Goal: Find specific page/section: Find specific page/section

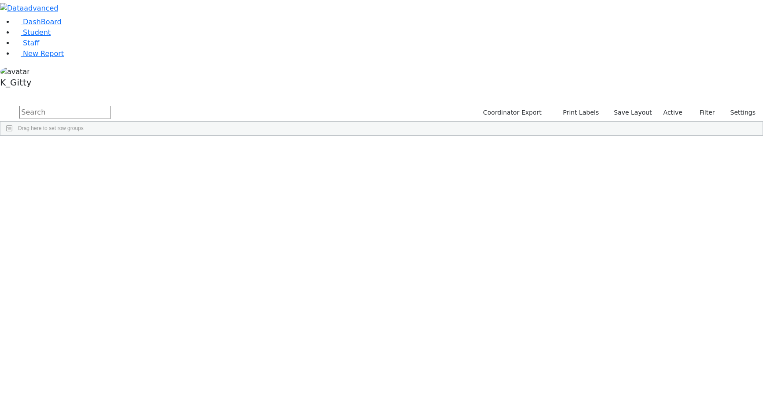
click at [111, 106] on input "text" at bounding box center [65, 112] width 92 height 13
type input "[PERSON_NAME]"
click at [147, 162] on div "[PERSON_NAME]" at bounding box center [122, 168] width 49 height 12
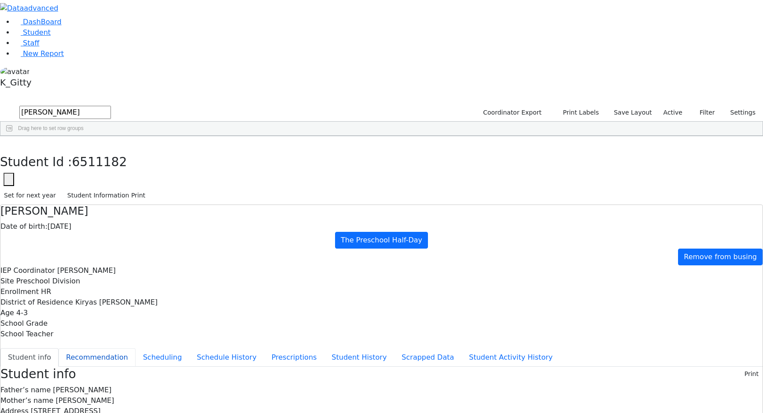
click at [136, 348] on button "Recommendation" at bounding box center [97, 357] width 77 height 18
checkbox input "true"
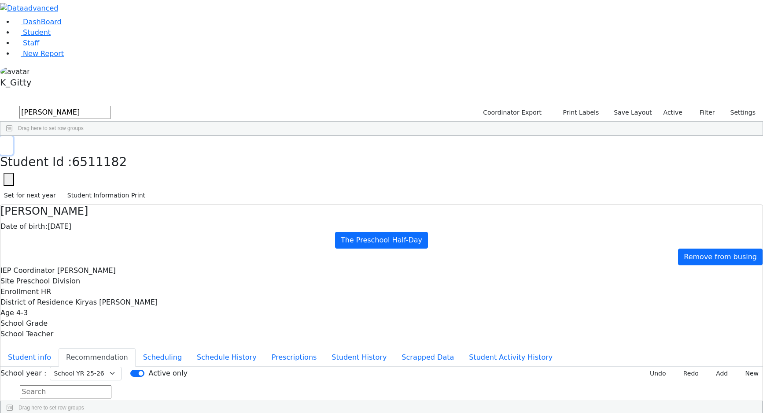
click at [9, 143] on icon "button" at bounding box center [6, 145] width 5 height 5
drag, startPoint x: 153, startPoint y: 43, endPoint x: 52, endPoint y: 42, distance: 100.8
click at [52, 42] on div "DashBoard Student Staff New Report K_Gitty 5" at bounding box center [381, 236] width 763 height 472
click at [150, 150] on div "Zisi" at bounding box center [124, 156] width 49 height 12
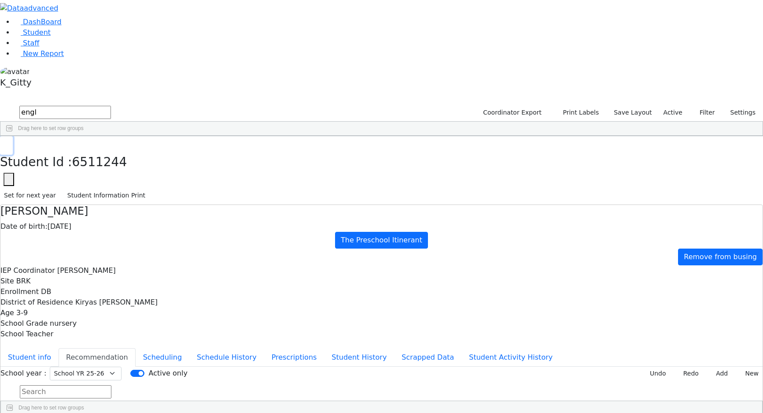
drag, startPoint x: 152, startPoint y: 10, endPoint x: 147, endPoint y: 22, distance: 12.6
click at [9, 143] on icon "button" at bounding box center [6, 145] width 5 height 5
click at [89, 32] on div "DashBoard Student Staff New Report K_Gitty 1" at bounding box center [381, 236] width 763 height 472
click at [0, 104] on button "submit" at bounding box center [8, 112] width 17 height 17
click at [150, 150] on div "[PERSON_NAME]" at bounding box center [124, 156] width 49 height 12
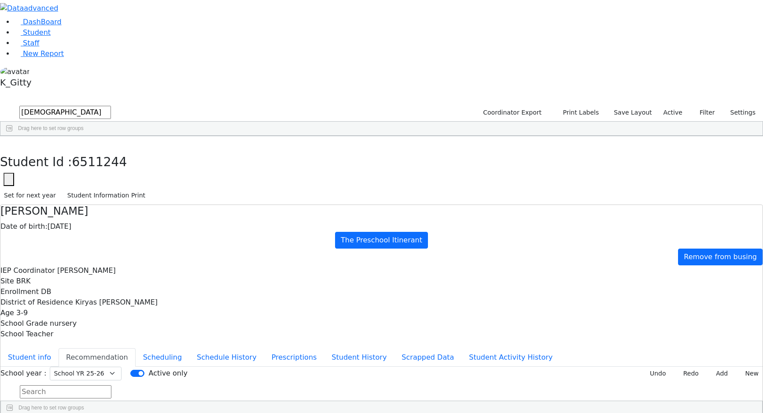
click at [150, 150] on div "[PERSON_NAME]" at bounding box center [124, 156] width 49 height 12
click at [13, 136] on button "button" at bounding box center [6, 145] width 13 height 18
drag, startPoint x: 158, startPoint y: 36, endPoint x: 53, endPoint y: 33, distance: 104.4
click at [53, 33] on div "DashBoard Student Staff New Report K_Gitty 2" at bounding box center [381, 236] width 763 height 472
click at [100, 199] on div "[PERSON_NAME]" at bounding box center [75, 205] width 49 height 12
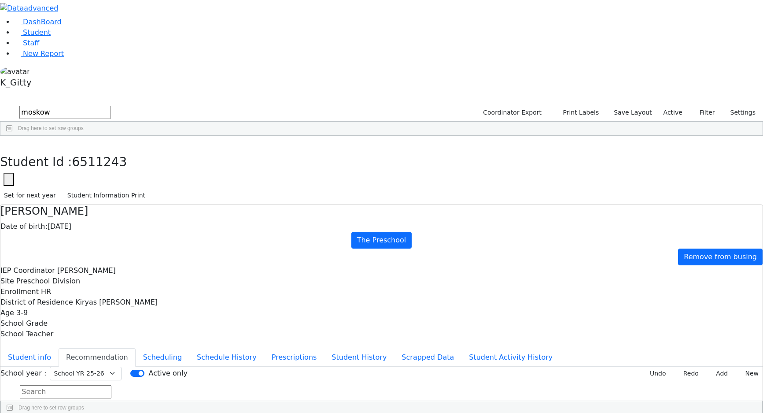
click at [100, 199] on div "[PERSON_NAME]" at bounding box center [75, 205] width 49 height 12
click at [13, 136] on button "button" at bounding box center [6, 145] width 13 height 18
drag, startPoint x: 177, startPoint y: 37, endPoint x: 88, endPoint y: 17, distance: 91.1
click at [88, 17] on div "DashBoard Student Staff New Report K_Gitty 6" at bounding box center [381, 236] width 763 height 472
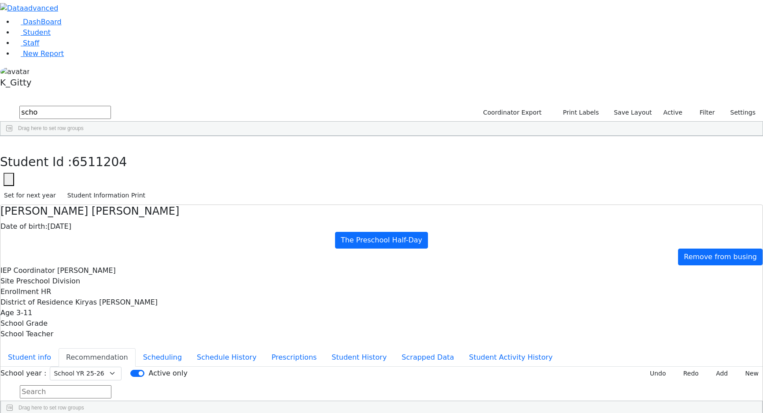
click at [111, 106] on input "scho" at bounding box center [65, 112] width 92 height 13
click at [150, 150] on div "[PERSON_NAME]" at bounding box center [124, 156] width 49 height 12
click at [13, 136] on button "button" at bounding box center [6, 145] width 13 height 18
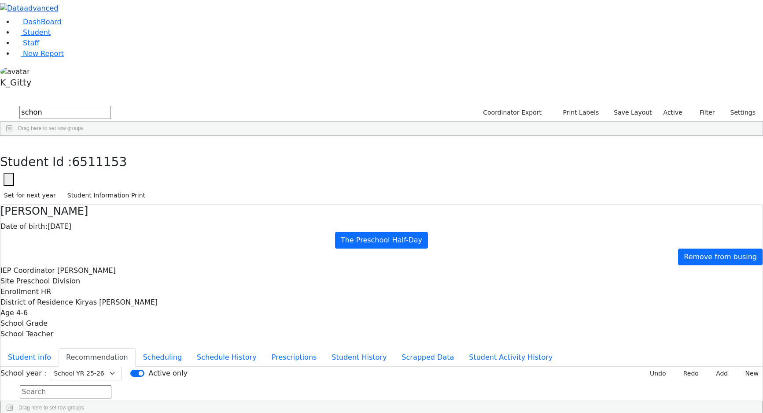
drag, startPoint x: 80, startPoint y: 24, endPoint x: 52, endPoint y: 19, distance: 28.1
click at [52, 19] on div "DashBoard Student Staff New Report K_Gitty 1" at bounding box center [381, 236] width 763 height 472
click at [100, 162] on div "[PERSON_NAME]" at bounding box center [75, 168] width 49 height 12
click at [13, 136] on button "button" at bounding box center [6, 145] width 13 height 18
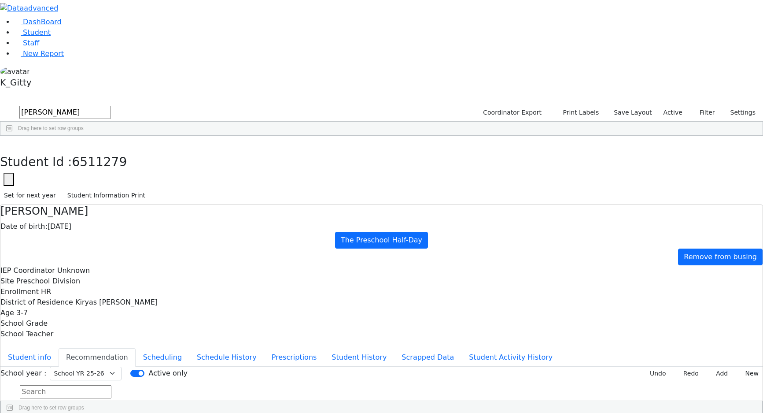
drag, startPoint x: 154, startPoint y: 37, endPoint x: 84, endPoint y: 29, distance: 70.1
click at [85, 29] on div "DashBoard Student Staff New Report K_Gitty 5" at bounding box center [381, 236] width 763 height 472
click at [0, 104] on button "submit" at bounding box center [8, 112] width 17 height 17
click at [100, 261] on div "[PERSON_NAME]" at bounding box center [75, 267] width 49 height 12
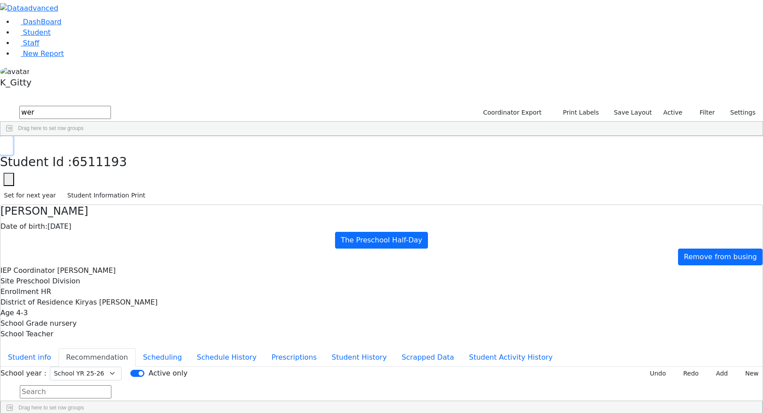
click at [9, 143] on icon "button" at bounding box center [6, 145] width 5 height 5
drag, startPoint x: 150, startPoint y: 34, endPoint x: 100, endPoint y: 26, distance: 51.2
click at [100, 26] on div "DashBoard Student Staff New Report K_Gitty A" at bounding box center [381, 236] width 763 height 472
click at [0, 104] on button "submit" at bounding box center [8, 112] width 17 height 17
click at [100, 199] on div "[PERSON_NAME]" at bounding box center [75, 205] width 49 height 12
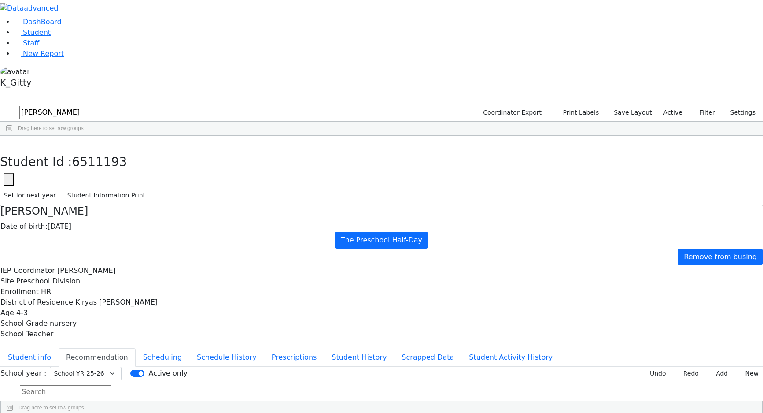
drag, startPoint x: 113, startPoint y: 33, endPoint x: 66, endPoint y: 28, distance: 47.4
click at [66, 29] on div "DashBoard Student Staff New Report K_Gitty 6" at bounding box center [381, 236] width 763 height 472
click at [150, 372] on div "[DEMOGRAPHIC_DATA]" at bounding box center [124, 378] width 49 height 12
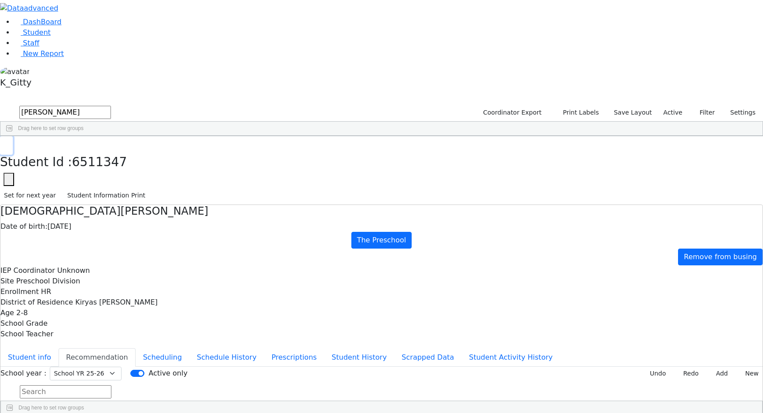
click at [159, 136] on div "Student Id : 6511347 Student Id 6511347 Cancel Save Set for next year Student I…" at bounding box center [381, 170] width 763 height 69
drag, startPoint x: 149, startPoint y: 8, endPoint x: 153, endPoint y: 11, distance: 4.5
click at [13, 136] on button "button" at bounding box center [6, 145] width 13 height 18
click at [111, 106] on input "[PERSON_NAME]" at bounding box center [65, 112] width 92 height 13
click at [98, 150] on div "[PERSON_NAME]" at bounding box center [72, 156] width 49 height 12
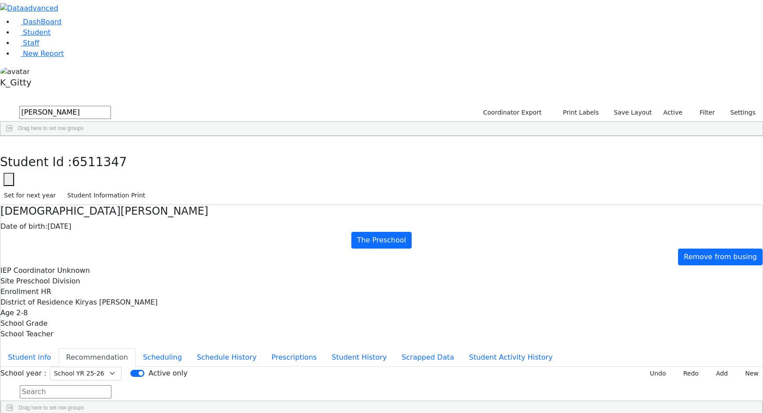
click at [98, 150] on div "[PERSON_NAME]" at bounding box center [72, 156] width 49 height 12
click at [13, 136] on button "button" at bounding box center [6, 145] width 13 height 18
drag, startPoint x: 172, startPoint y: 36, endPoint x: 68, endPoint y: 28, distance: 104.2
click at [68, 28] on div "DashBoard Student Staff New Report K_Gitty 1" at bounding box center [381, 236] width 763 height 472
click at [0, 104] on button "submit" at bounding box center [8, 112] width 17 height 17
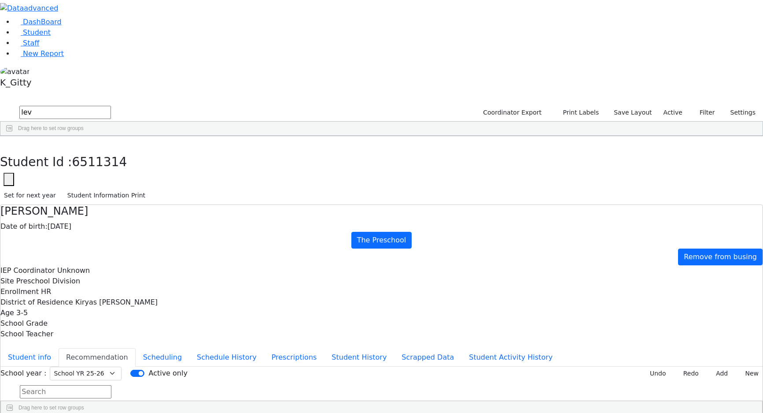
click at [100, 187] on div "Lev" at bounding box center [75, 193] width 49 height 12
drag, startPoint x: 157, startPoint y: 15, endPoint x: 151, endPoint y: 21, distance: 8.4
click at [13, 136] on button "button" at bounding box center [6, 145] width 13 height 18
drag, startPoint x: 142, startPoint y: 39, endPoint x: 79, endPoint y: 31, distance: 63.5
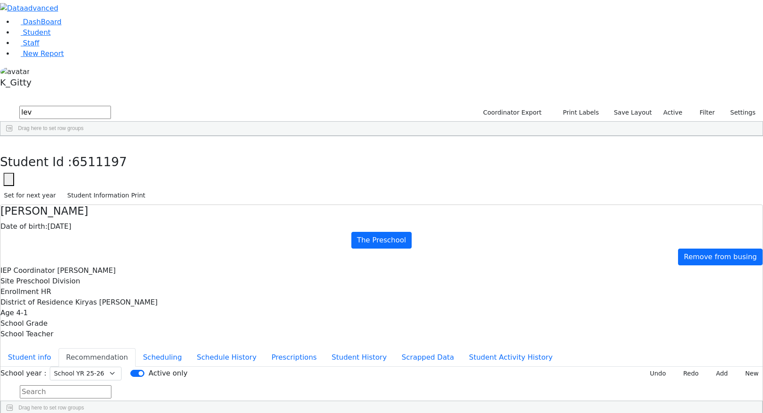
click at [79, 31] on div "DashBoard Student Staff New Report K_Gitty 7" at bounding box center [381, 236] width 763 height 472
click at [100, 360] on div "[PERSON_NAME]" at bounding box center [75, 366] width 49 height 12
click at [4, 143] on use "button" at bounding box center [4, 143] width 0 height 0
drag, startPoint x: 162, startPoint y: 35, endPoint x: 99, endPoint y: 29, distance: 63.3
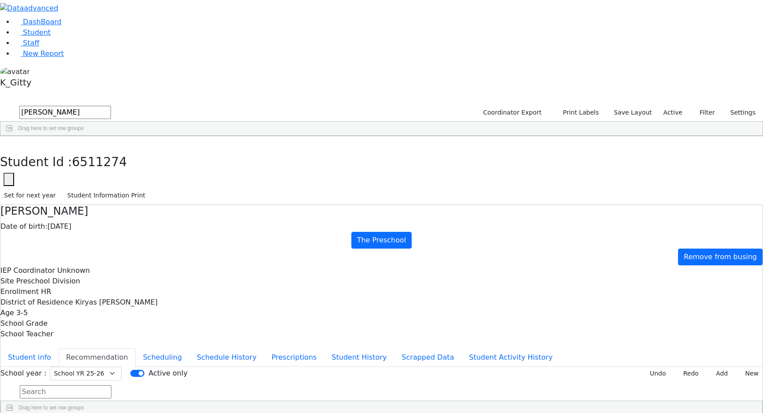
click at [100, 29] on div "DashBoard Student Staff New Report K_Gitty A" at bounding box center [381, 236] width 763 height 472
click at [0, 104] on button "submit" at bounding box center [8, 112] width 17 height 17
click at [98, 150] on div "Sofer" at bounding box center [72, 156] width 49 height 12
click at [4, 143] on use "button" at bounding box center [4, 143] width 0 height 0
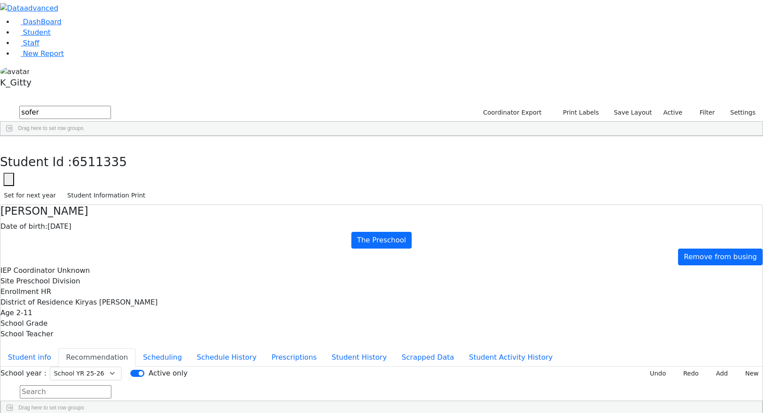
drag, startPoint x: 158, startPoint y: 40, endPoint x: 83, endPoint y: 33, distance: 74.7
click at [83, 33] on div "DashBoard Student Staff New Report K_Gitty 6" at bounding box center [381, 236] width 763 height 472
click at [150, 391] on div "[DEMOGRAPHIC_DATA]" at bounding box center [124, 397] width 49 height 12
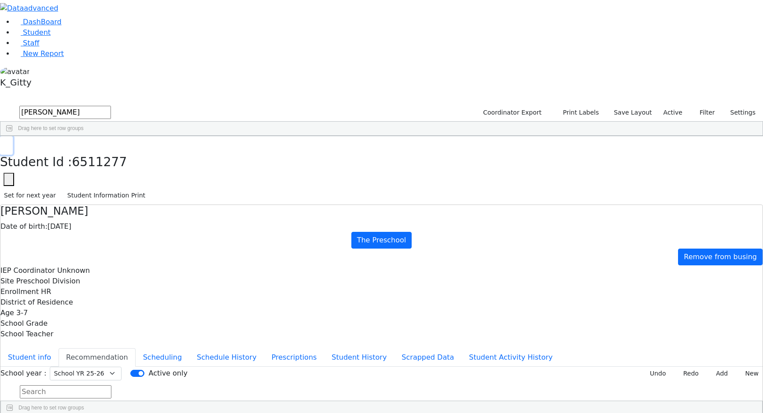
click at [13, 136] on button "button" at bounding box center [6, 145] width 13 height 18
drag, startPoint x: 157, startPoint y: 35, endPoint x: 98, endPoint y: 35, distance: 59.0
click at [98, 35] on div "DashBoard Student Staff New Report K_Gitty A" at bounding box center [381, 236] width 763 height 472
click at [98, 175] on div "Steinfeld" at bounding box center [72, 181] width 49 height 12
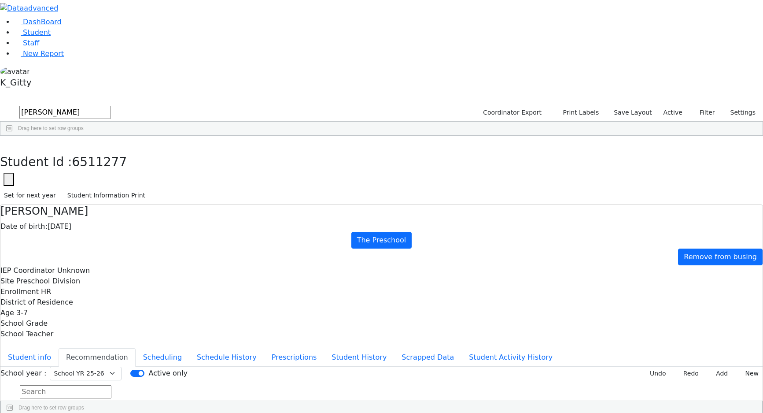
click at [98, 175] on div "Steinfeld" at bounding box center [72, 181] width 49 height 12
drag, startPoint x: 156, startPoint y: 10, endPoint x: 163, endPoint y: 14, distance: 8.3
click at [13, 136] on button "button" at bounding box center [6, 145] width 13 height 18
drag, startPoint x: 102, startPoint y: 42, endPoint x: 95, endPoint y: 42, distance: 7.0
click at [95, 42] on div "DashBoard Student Staff New Report K_Gitty 3" at bounding box center [381, 236] width 763 height 472
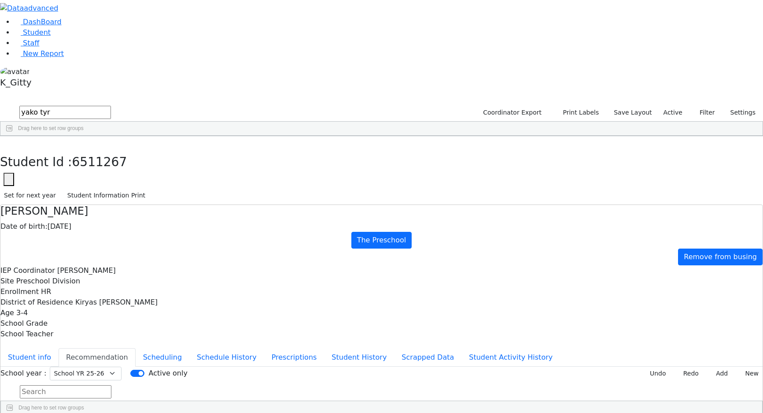
click at [0, 104] on button "submit" at bounding box center [8, 112] width 17 height 17
click at [100, 150] on div "[PERSON_NAME]" at bounding box center [75, 156] width 49 height 12
drag, startPoint x: 174, startPoint y: 81, endPoint x: 191, endPoint y: 93, distance: 20.4
click at [100, 150] on div "[PERSON_NAME]" at bounding box center [75, 156] width 49 height 12
click at [147, 6] on div "DashBoard Student Staff New Report K_Gitty 1" at bounding box center [381, 236] width 763 height 472
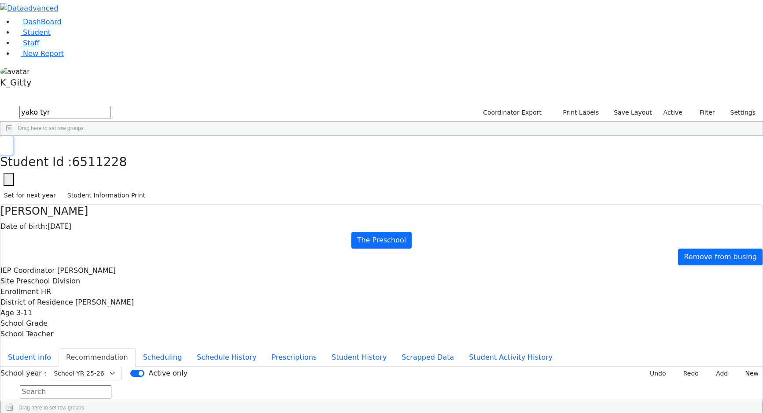
click at [13, 136] on button "button" at bounding box center [6, 145] width 13 height 18
drag, startPoint x: 166, startPoint y: 48, endPoint x: 125, endPoint y: 38, distance: 41.4
click at [125, 104] on div "yako tyr Coordinator Export Print Labels Save Layout Active Filter All Active I…" at bounding box center [381, 120] width 763 height 32
drag, startPoint x: 154, startPoint y: 35, endPoint x: 90, endPoint y: 34, distance: 63.9
click at [90, 34] on div "DashBoard Student Staff New Report K_Gitty 1" at bounding box center [381, 236] width 763 height 472
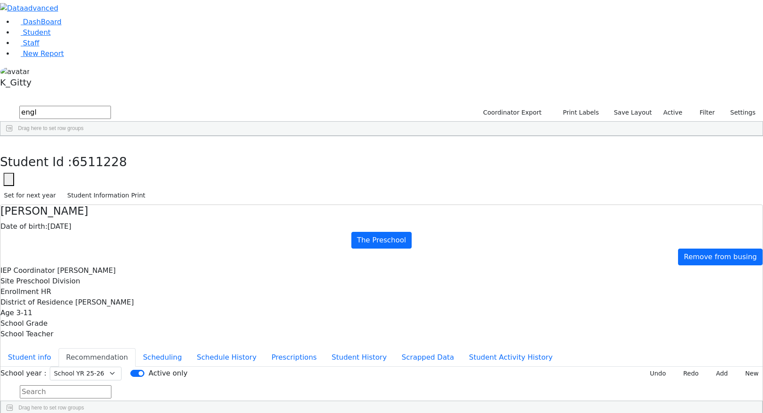
click at [0, 104] on button "submit" at bounding box center [8, 112] width 17 height 17
click at [100, 150] on div "Englander" at bounding box center [75, 156] width 49 height 12
click at [59, 348] on button "Student info" at bounding box center [29, 357] width 58 height 18
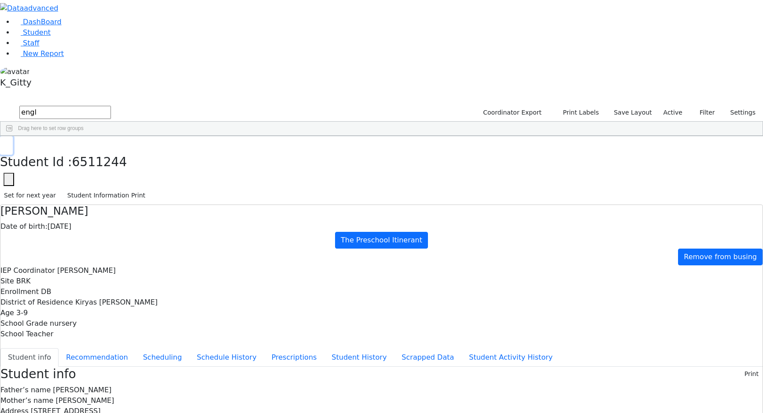
click at [9, 143] on icon "button" at bounding box center [6, 145] width 5 height 5
drag, startPoint x: 161, startPoint y: 34, endPoint x: 13, endPoint y: 37, distance: 148.4
click at [13, 37] on div "DashBoard Student Staff New Report K_Gitty 1" at bounding box center [381, 359] width 763 height 718
type input "[PERSON_NAME]"
click at [100, 236] on div "[PERSON_NAME]" at bounding box center [75, 242] width 49 height 12
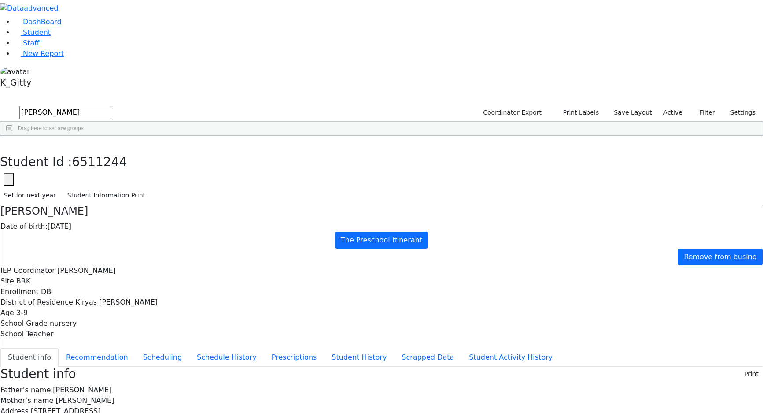
click at [100, 236] on div "[PERSON_NAME]" at bounding box center [75, 242] width 49 height 12
drag, startPoint x: 207, startPoint y: 124, endPoint x: 214, endPoint y: 124, distance: 6.2
click at [136, 348] on button "Recommendation" at bounding box center [97, 357] width 77 height 18
checkbox input "true"
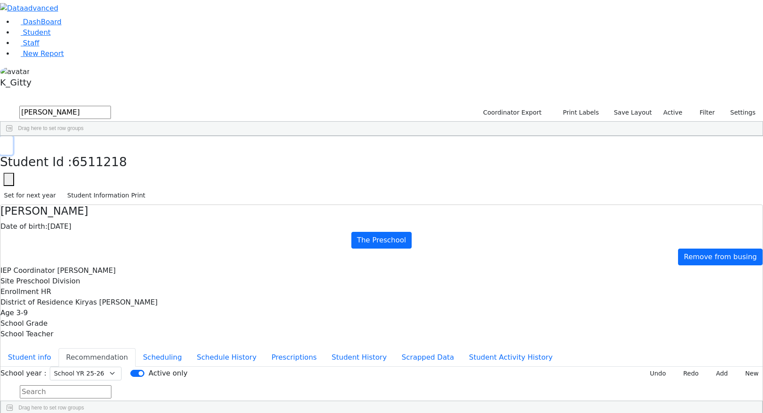
drag, startPoint x: 151, startPoint y: 12, endPoint x: 158, endPoint y: 7, distance: 8.5
click at [9, 143] on icon "button" at bounding box center [6, 145] width 5 height 5
drag, startPoint x: 105, startPoint y: 34, endPoint x: 66, endPoint y: 28, distance: 38.8
click at [67, 28] on div "DashBoard Student Staff New Report K_Gitty A" at bounding box center [381, 236] width 763 height 472
click at [100, 199] on div "[PERSON_NAME]" at bounding box center [75, 205] width 49 height 12
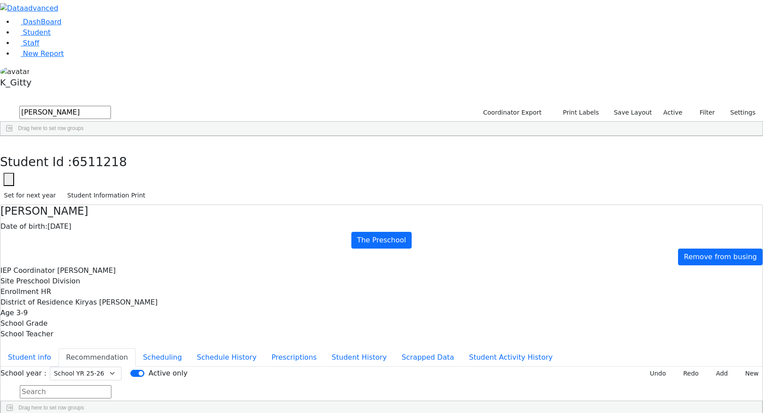
click at [100, 199] on div "[PERSON_NAME]" at bounding box center [75, 205] width 49 height 12
click at [189, 348] on button "Scheduling" at bounding box center [163, 357] width 54 height 18
click at [136, 348] on button "Recommendation" at bounding box center [97, 357] width 77 height 18
drag, startPoint x: 155, startPoint y: 12, endPoint x: 157, endPoint y: 8, distance: 4.7
click at [13, 136] on button "button" at bounding box center [6, 145] width 13 height 18
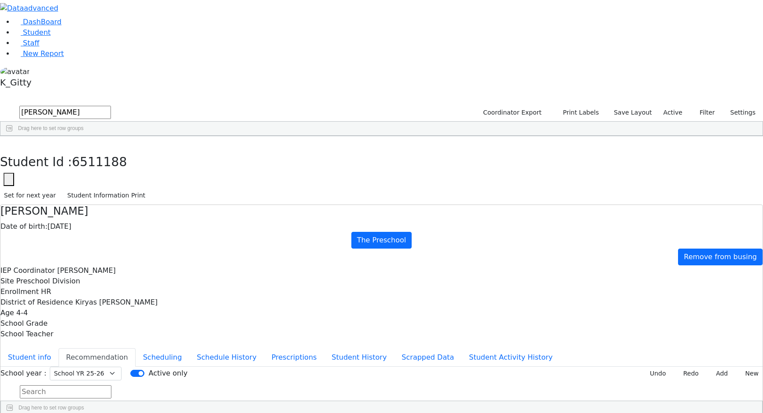
drag, startPoint x: 170, startPoint y: 36, endPoint x: 90, endPoint y: 35, distance: 80.1
click at [90, 35] on div "DashBoard Student Staff New Report K_Gitty 5" at bounding box center [381, 236] width 763 height 472
click at [100, 150] on div "[PERSON_NAME]" at bounding box center [75, 156] width 49 height 12
click at [162, 136] on div "Student Id : 6511133 Student Id 6511133 Cancel Save Set for next year Student I…" at bounding box center [381, 170] width 763 height 69
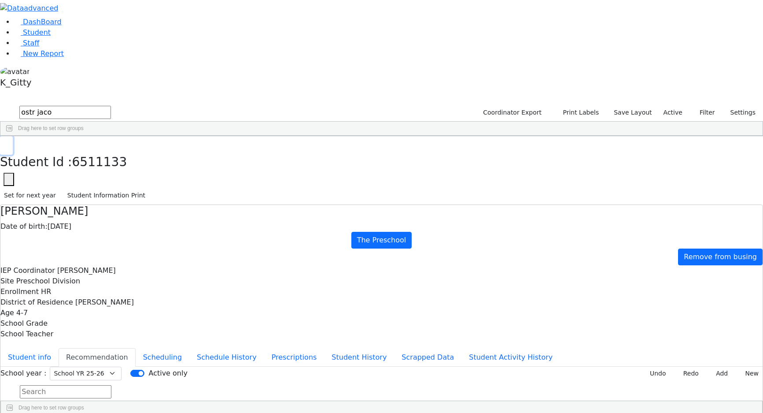
click at [9, 143] on icon "button" at bounding box center [6, 145] width 5 height 5
drag, startPoint x: 136, startPoint y: 37, endPoint x: 118, endPoint y: 33, distance: 18.5
click at [109, 104] on form "ostr jaco" at bounding box center [55, 112] width 111 height 17
click at [100, 187] on div "Perl" at bounding box center [75, 193] width 49 height 12
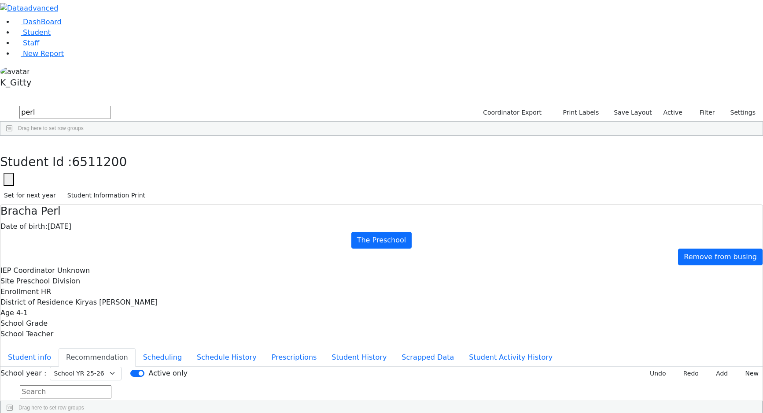
click at [145, 91] on div "Students 9 A 24 K 24 W 24 A 24 K 24 W 24 876" at bounding box center [381, 97] width 763 height 13
click at [13, 136] on button "button" at bounding box center [6, 145] width 13 height 18
drag, startPoint x: 158, startPoint y: 37, endPoint x: 88, endPoint y: 36, distance: 69.6
click at [88, 36] on div "DashBoard Student Staff New Report K_Gitty 9" at bounding box center [381, 236] width 763 height 472
click at [0, 104] on button "submit" at bounding box center [8, 112] width 17 height 17
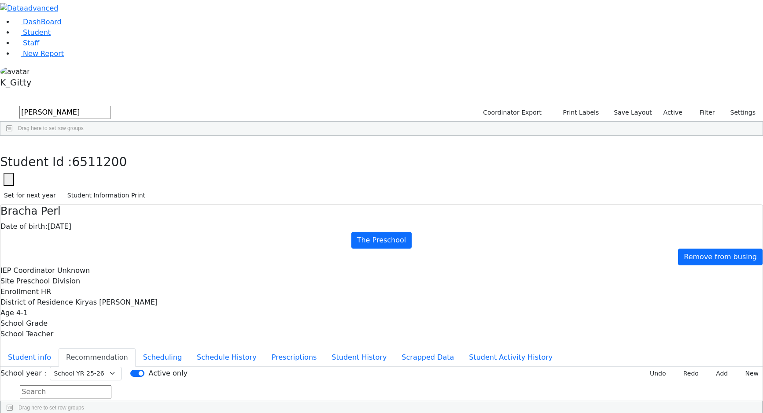
drag, startPoint x: 180, startPoint y: 37, endPoint x: 78, endPoint y: 23, distance: 103.0
click at [78, 23] on div "DashBoard Student Staff New Report K_Gitty 0" at bounding box center [381, 236] width 763 height 472
click at [100, 175] on div "[PERSON_NAME]" at bounding box center [75, 181] width 49 height 12
drag, startPoint x: 151, startPoint y: 14, endPoint x: 147, endPoint y: 28, distance: 14.2
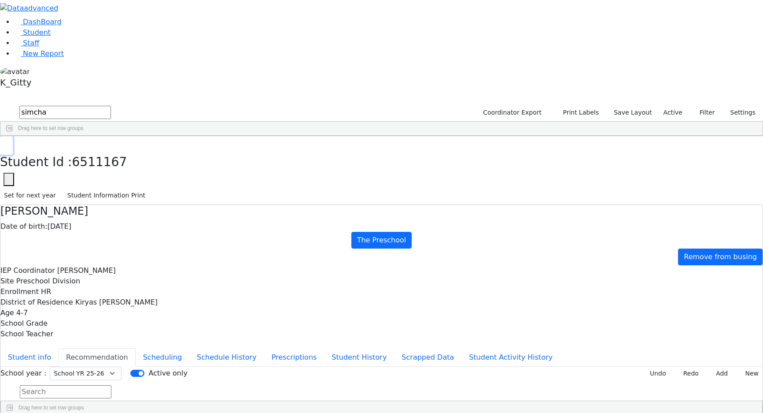
click at [9, 143] on icon "button" at bounding box center [6, 145] width 5 height 5
drag, startPoint x: 109, startPoint y: 37, endPoint x: 64, endPoint y: 33, distance: 44.6
click at [64, 33] on div "DashBoard Student Staff New Report K_Gitty 5" at bounding box center [381, 236] width 763 height 472
click at [0, 104] on button "submit" at bounding box center [8, 112] width 17 height 17
click at [100, 175] on div "[PERSON_NAME]" at bounding box center [75, 181] width 49 height 12
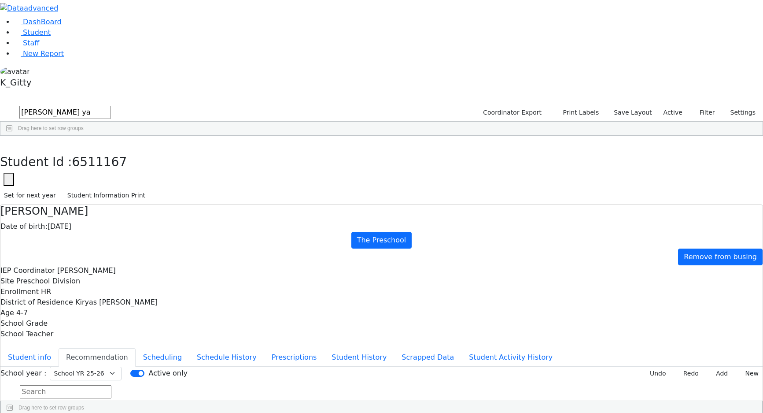
click at [100, 175] on div "[PERSON_NAME]" at bounding box center [75, 181] width 49 height 12
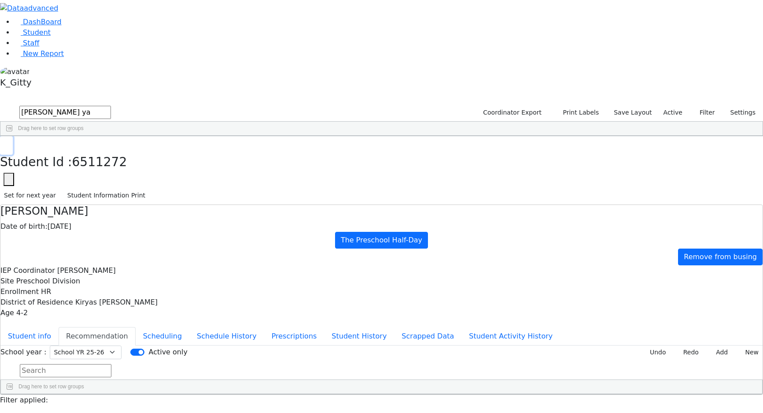
click at [9, 143] on icon "button" at bounding box center [6, 145] width 5 height 5
drag, startPoint x: 163, startPoint y: 34, endPoint x: 103, endPoint y: 25, distance: 61.5
click at [103, 25] on div "DashBoard Student Staff New Report K_Gitty 4" at bounding box center [381, 225] width 763 height 451
click at [0, 104] on button "submit" at bounding box center [8, 112] width 17 height 17
click at [100, 150] on div "[PERSON_NAME]" at bounding box center [75, 156] width 49 height 12
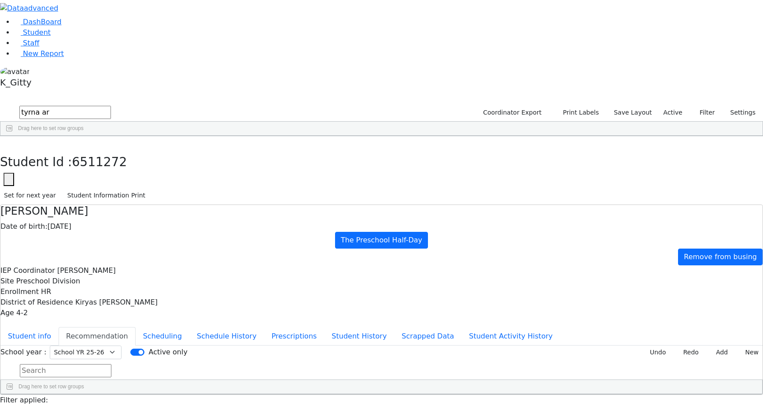
click at [100, 150] on div "[PERSON_NAME]" at bounding box center [75, 156] width 49 height 12
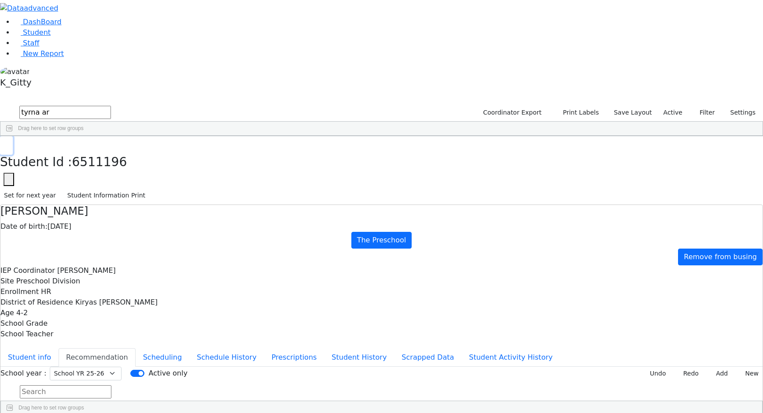
drag, startPoint x: 152, startPoint y: 9, endPoint x: 152, endPoint y: 17, distance: 7.9
click at [13, 136] on button "button" at bounding box center [6, 145] width 13 height 18
drag, startPoint x: 155, startPoint y: 31, endPoint x: 86, endPoint y: 26, distance: 69.4
click at [86, 26] on div "DashBoard Student Staff New Report K_Gitty 1" at bounding box center [381, 236] width 763 height 472
click at [100, 162] on div "[PERSON_NAME]" at bounding box center [75, 168] width 49 height 12
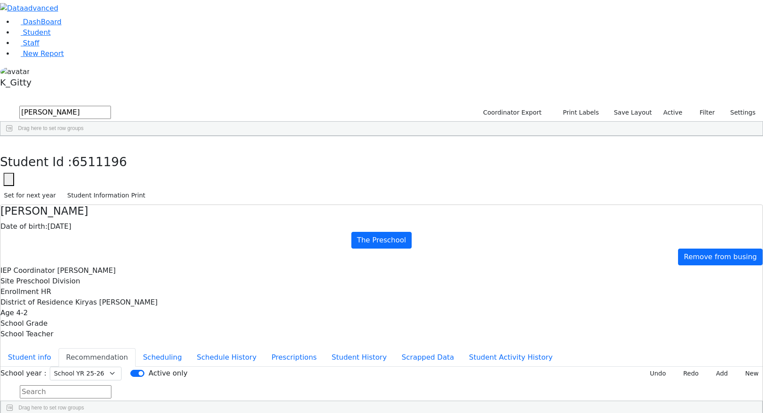
click at [100, 162] on div "[PERSON_NAME]" at bounding box center [75, 168] width 49 height 12
click at [4, 143] on use "button" at bounding box center [4, 143] width 0 height 0
drag, startPoint x: 156, startPoint y: 40, endPoint x: 114, endPoint y: 29, distance: 43.7
click at [111, 104] on form "[PERSON_NAME]" at bounding box center [55, 112] width 111 height 17
click at [0, 104] on button "submit" at bounding box center [8, 112] width 17 height 17
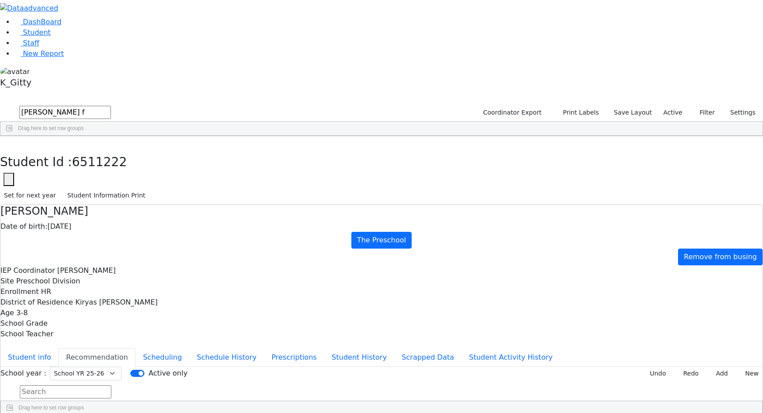
click at [100, 150] on div "[PERSON_NAME]" at bounding box center [75, 156] width 49 height 12
click at [9, 143] on icon "button" at bounding box center [6, 145] width 5 height 5
drag, startPoint x: 166, startPoint y: 38, endPoint x: 87, endPoint y: 35, distance: 79.3
click at [87, 35] on div "DashBoard Student Staff New Report K_Gitty 3" at bounding box center [381, 236] width 763 height 472
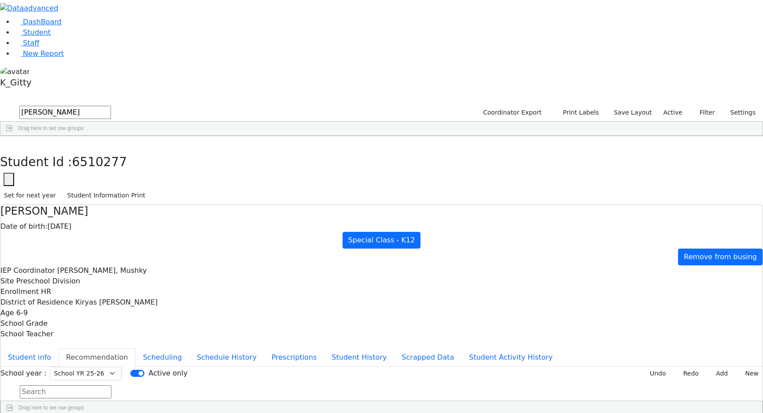
click at [0, 104] on button "submit" at bounding box center [8, 112] width 17 height 17
click at [100, 150] on div "[PERSON_NAME]" at bounding box center [75, 156] width 49 height 12
drag, startPoint x: 151, startPoint y: 11, endPoint x: 166, endPoint y: 36, distance: 28.5
click at [9, 143] on icon "button" at bounding box center [6, 145] width 5 height 5
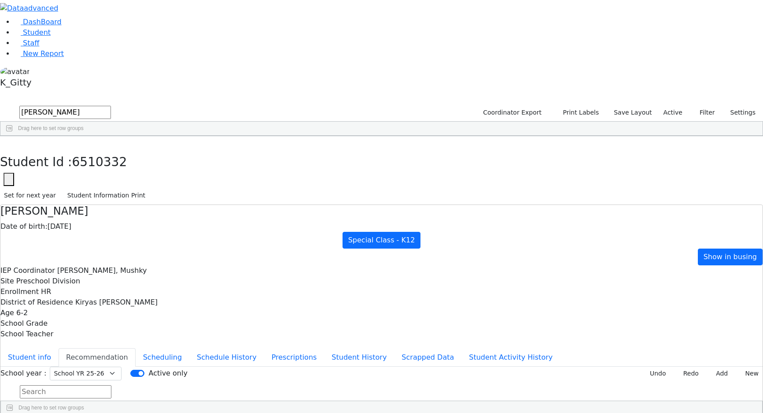
drag, startPoint x: 181, startPoint y: 37, endPoint x: 83, endPoint y: 29, distance: 98.0
click at [83, 29] on div "DashBoard Student Staff New Report K_Gitty 1" at bounding box center [381, 236] width 763 height 472
click at [100, 150] on div "[PERSON_NAME]" at bounding box center [75, 156] width 49 height 12
click at [9, 143] on icon "button" at bounding box center [6, 145] width 5 height 5
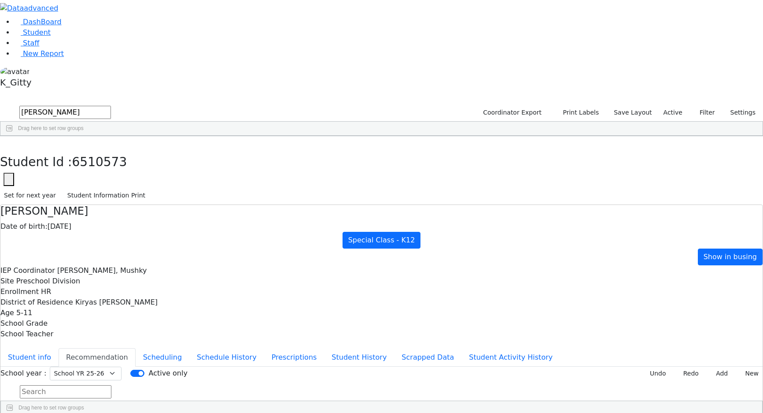
drag, startPoint x: 106, startPoint y: 36, endPoint x: 96, endPoint y: 36, distance: 10.1
click at [96, 36] on div "DashBoard Student Staff New Report K_Gitty 1" at bounding box center [381, 236] width 763 height 472
click at [0, 104] on button "submit" at bounding box center [8, 112] width 17 height 17
click at [100, 298] on div "[PERSON_NAME]" at bounding box center [75, 304] width 49 height 12
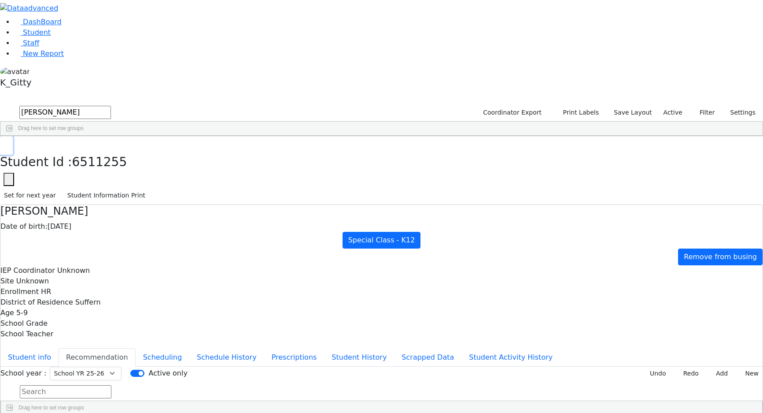
click at [9, 143] on icon "button" at bounding box center [6, 145] width 5 height 5
drag, startPoint x: 163, startPoint y: 33, endPoint x: 93, endPoint y: 34, distance: 69.6
click at [93, 34] on div "DashBoard Student Staff New Report K_Gitty A" at bounding box center [381, 236] width 763 height 472
type input "wer"
click at [98, 212] on div "[PERSON_NAME]" at bounding box center [72, 218] width 49 height 12
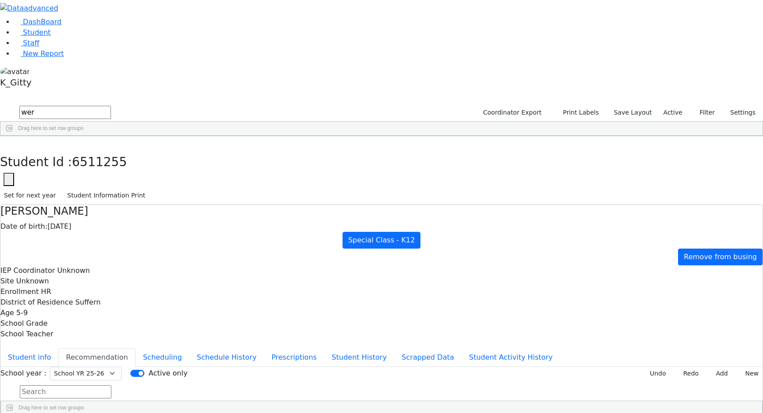
click at [98, 212] on div "[PERSON_NAME]" at bounding box center [72, 218] width 49 height 12
